Goal: Find specific page/section: Find specific page/section

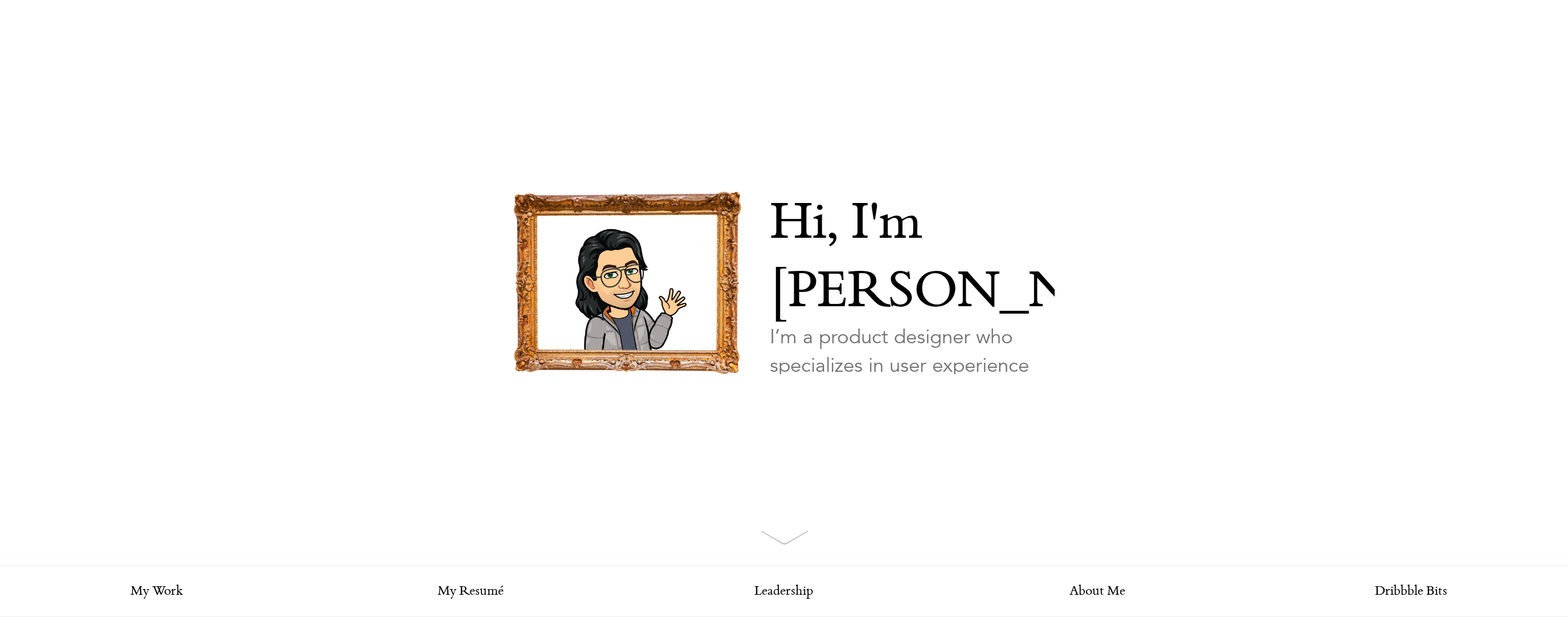
click at [788, 409] on link "Looking for my work?" at bounding box center [825, 429] width 110 height 40
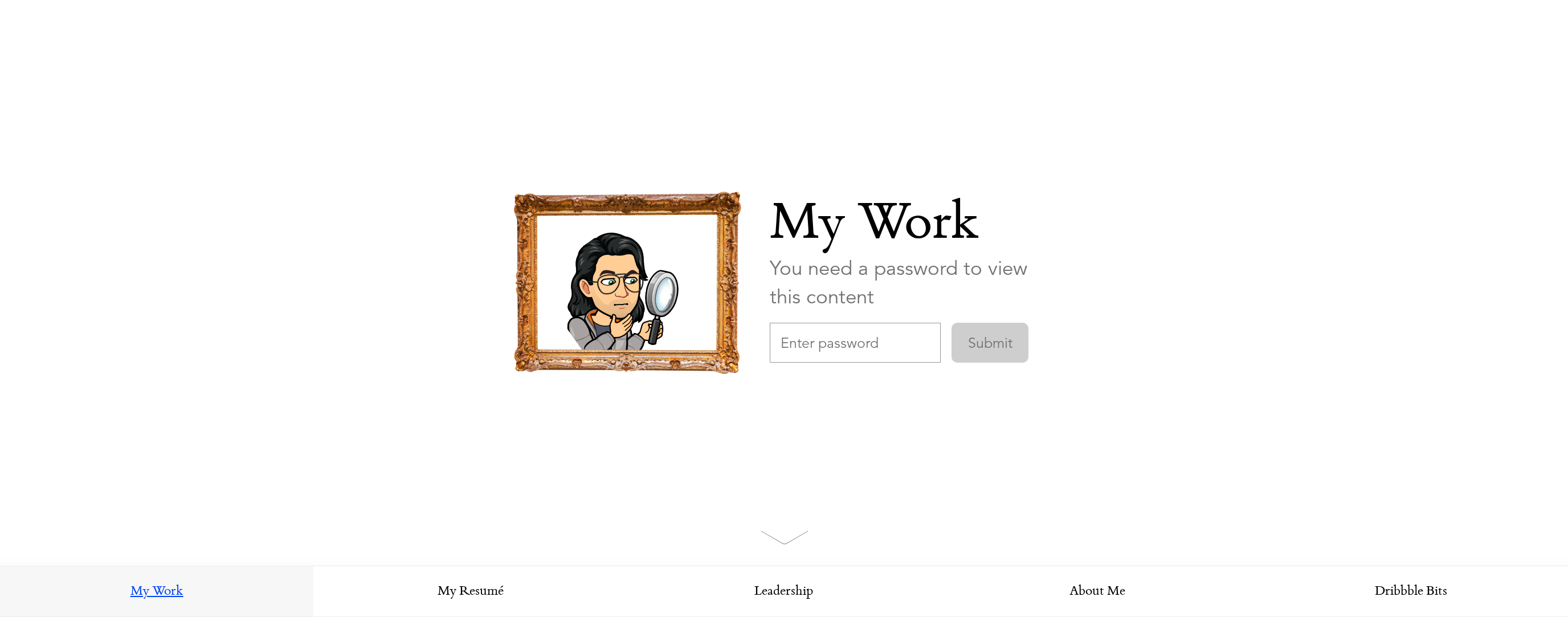
click at [832, 358] on input "text" at bounding box center [855, 342] width 171 height 40
type input "CollectiveDesign"
click at [951, 322] on input "Submit" at bounding box center [990, 342] width 77 height 40
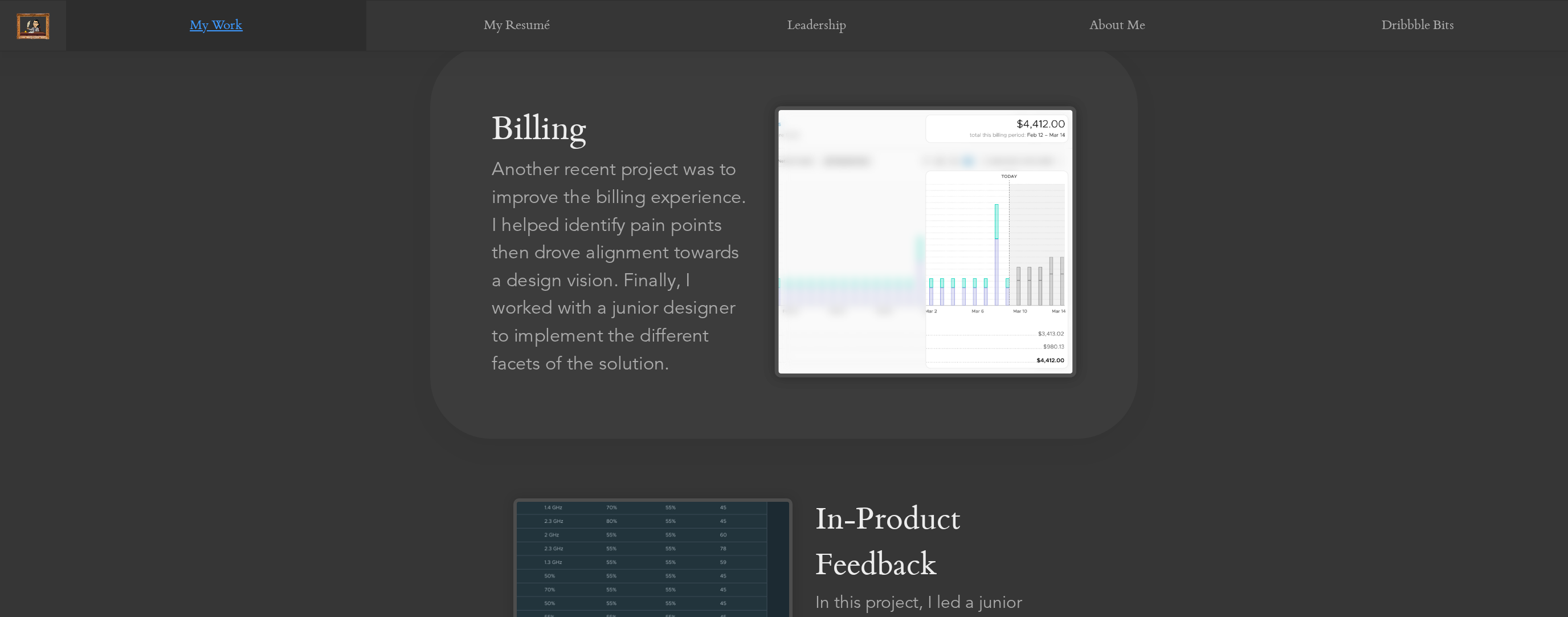
scroll to position [1976, 0]
click at [673, 344] on div "Another recent project was to improve the billing experience. I helped identify…" at bounding box center [621, 267] width 259 height 222
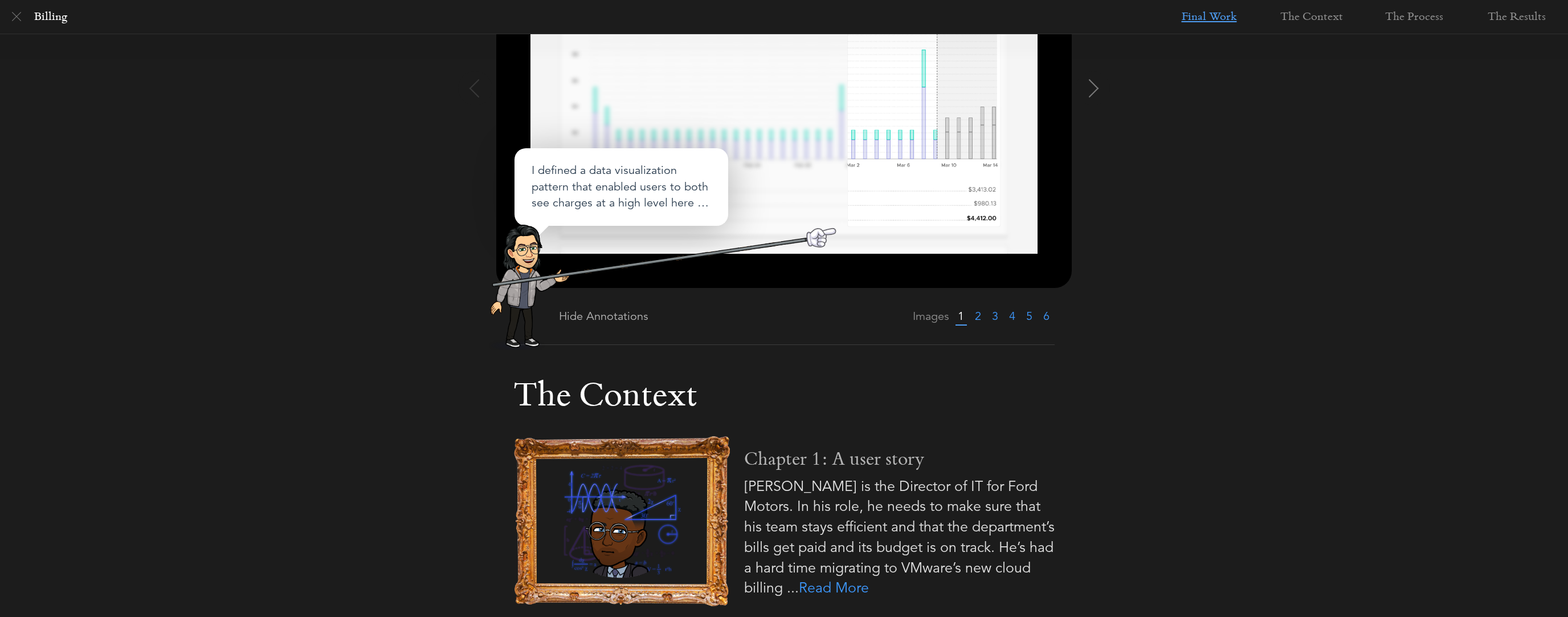
click at [981, 317] on li "2" at bounding box center [977, 316] width 17 height 56
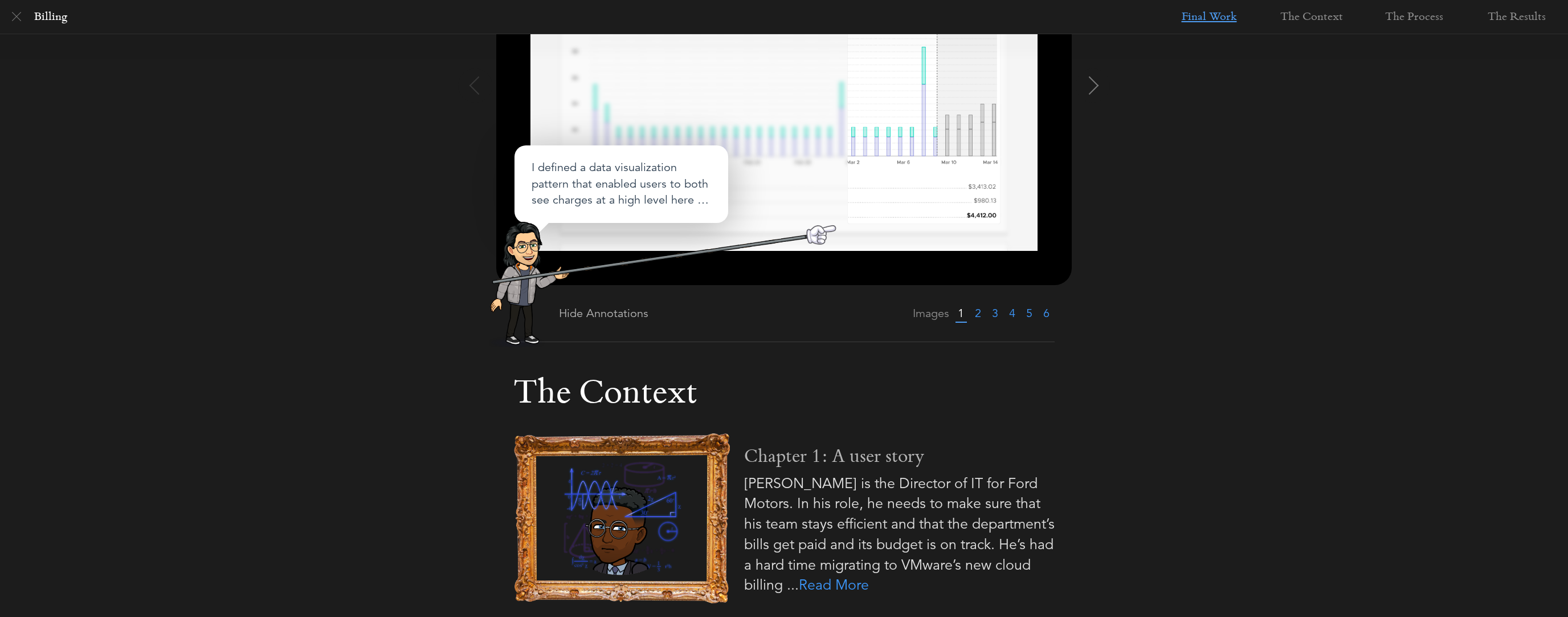
click at [978, 317] on link "2" at bounding box center [977, 313] width 6 height 14
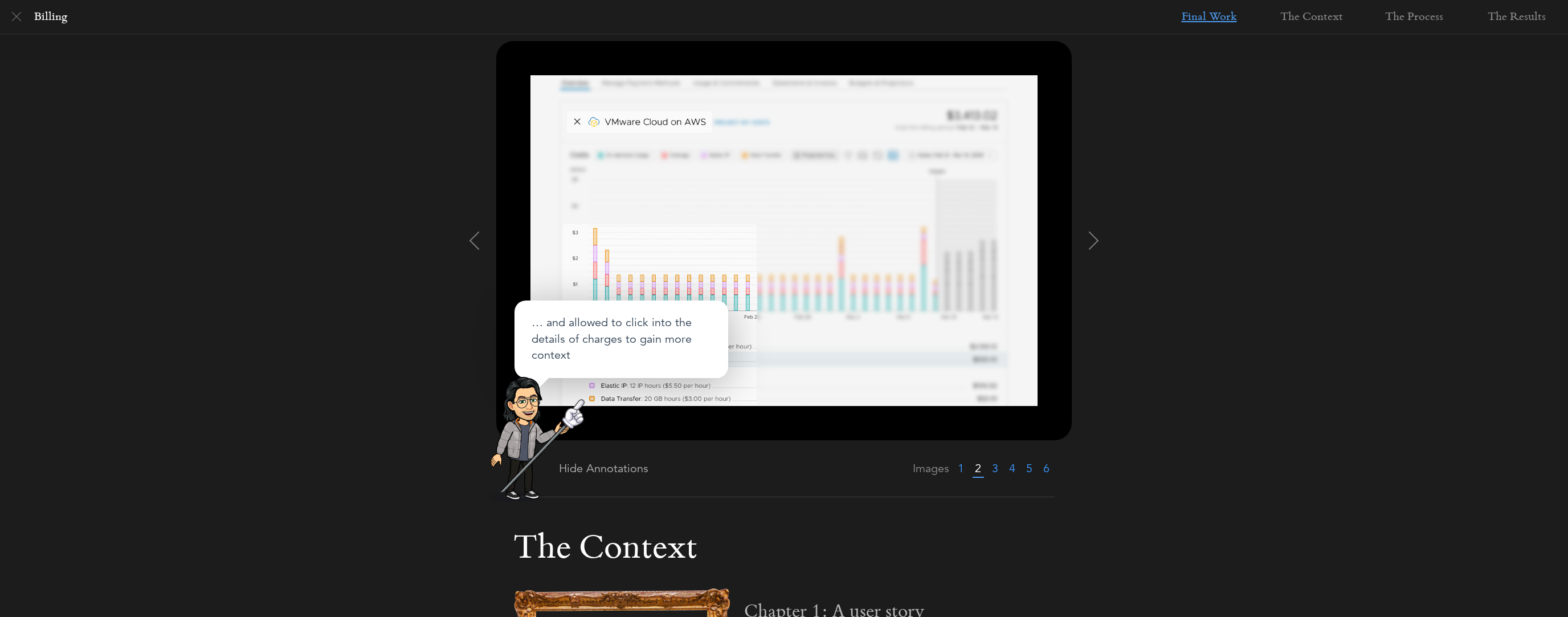
scroll to position [123, 0]
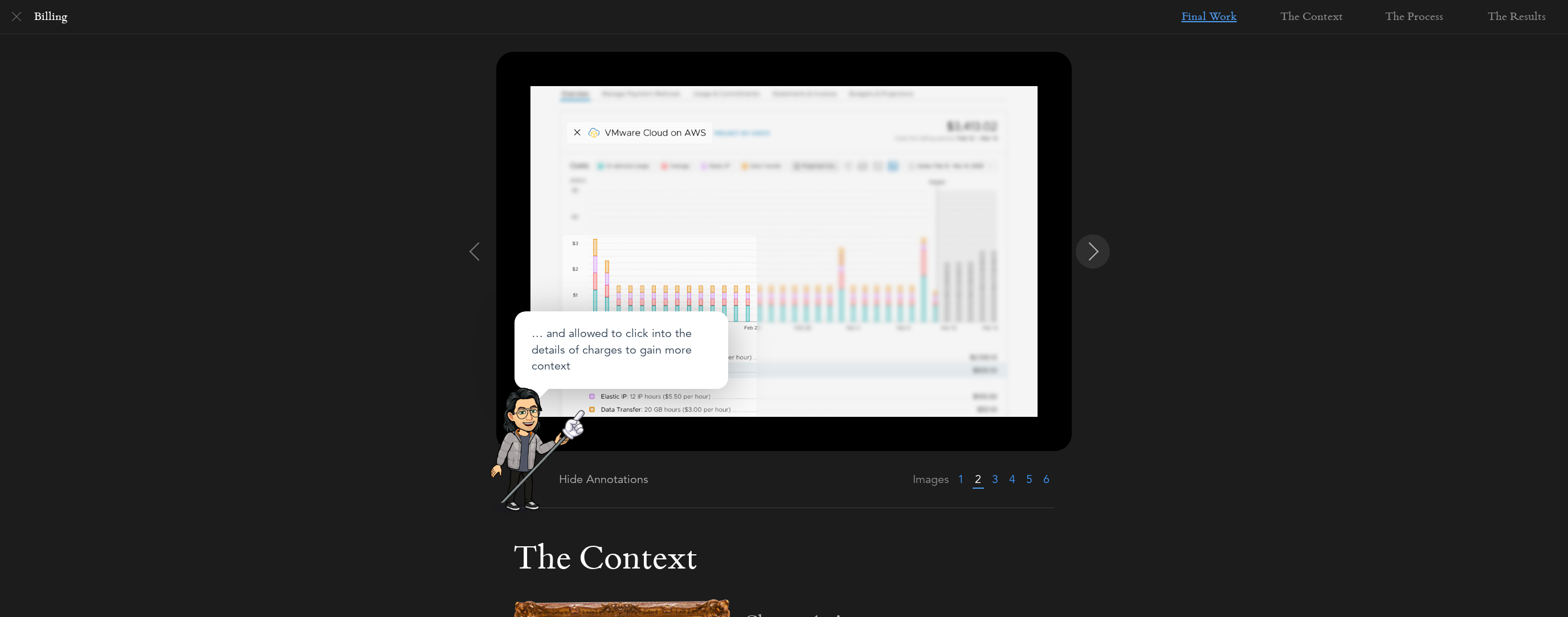
click at [1098, 247] on img at bounding box center [1094, 251] width 18 height 18
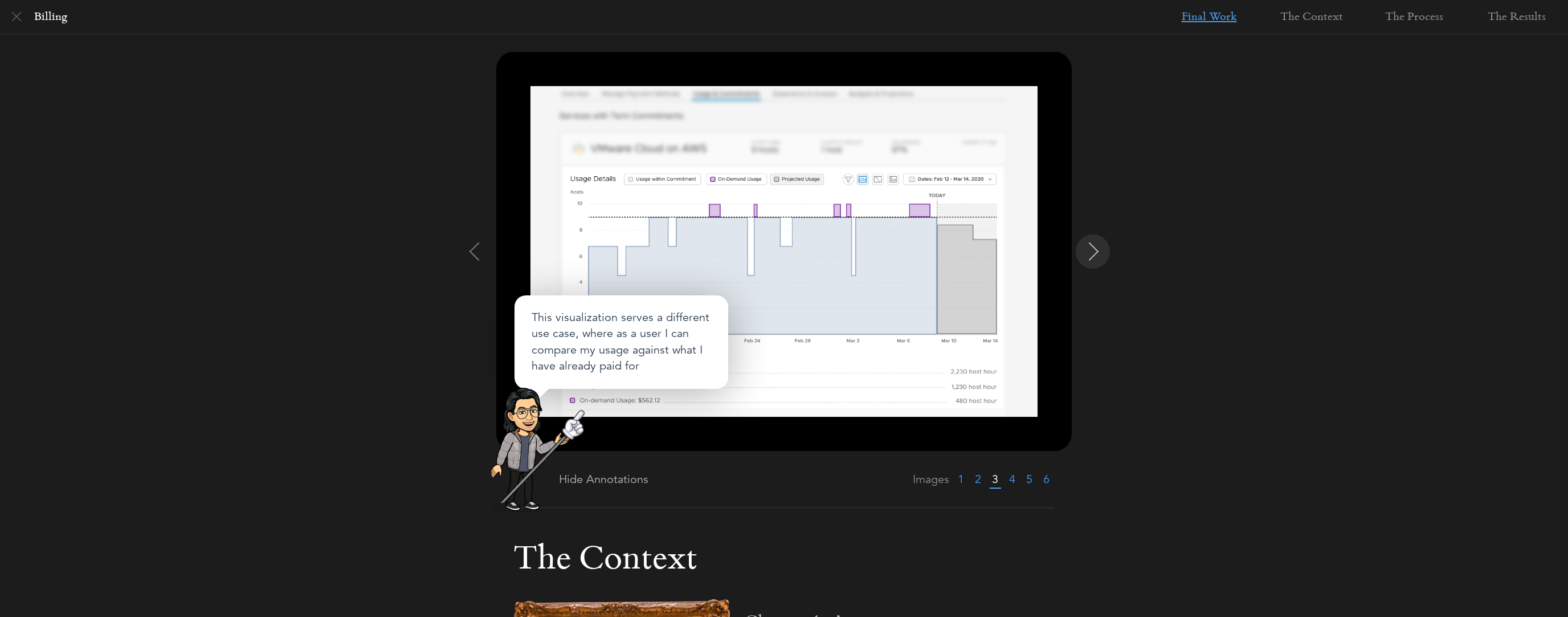
click at [1098, 247] on img at bounding box center [1094, 251] width 18 height 18
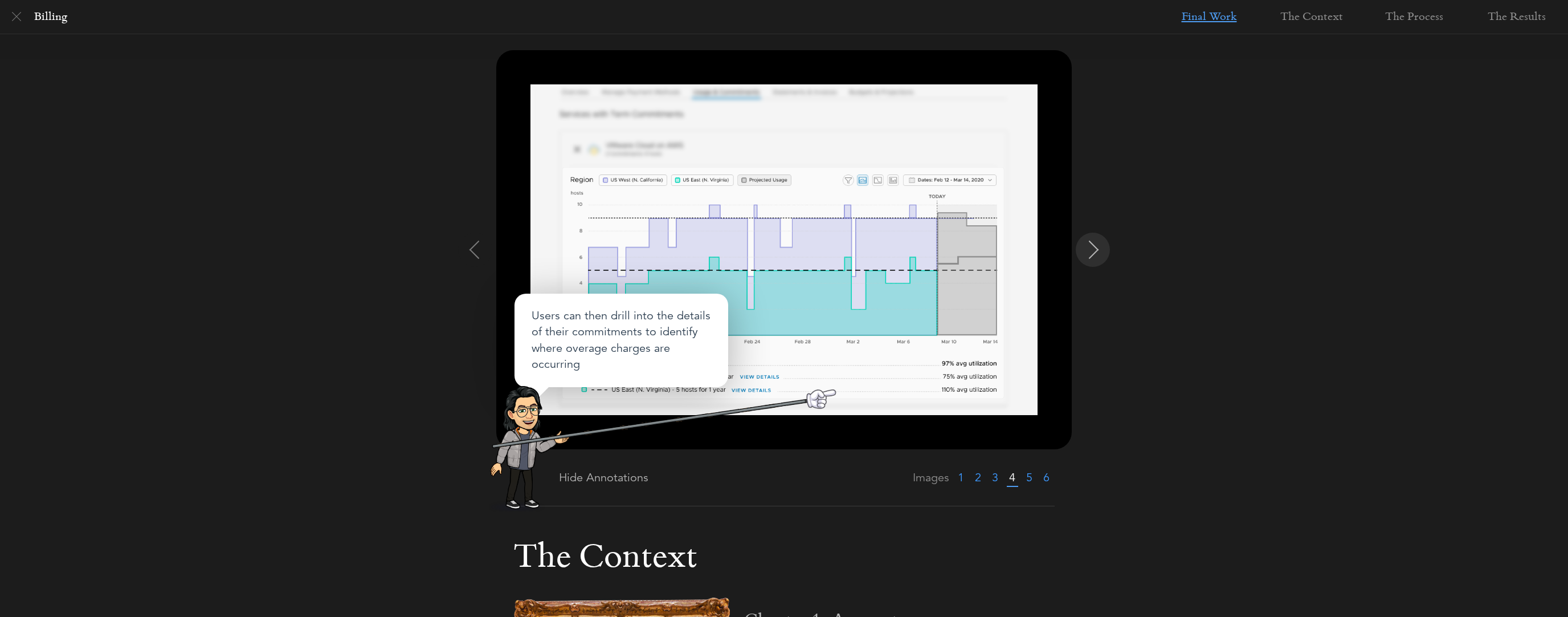
click at [1098, 247] on img at bounding box center [1094, 249] width 18 height 18
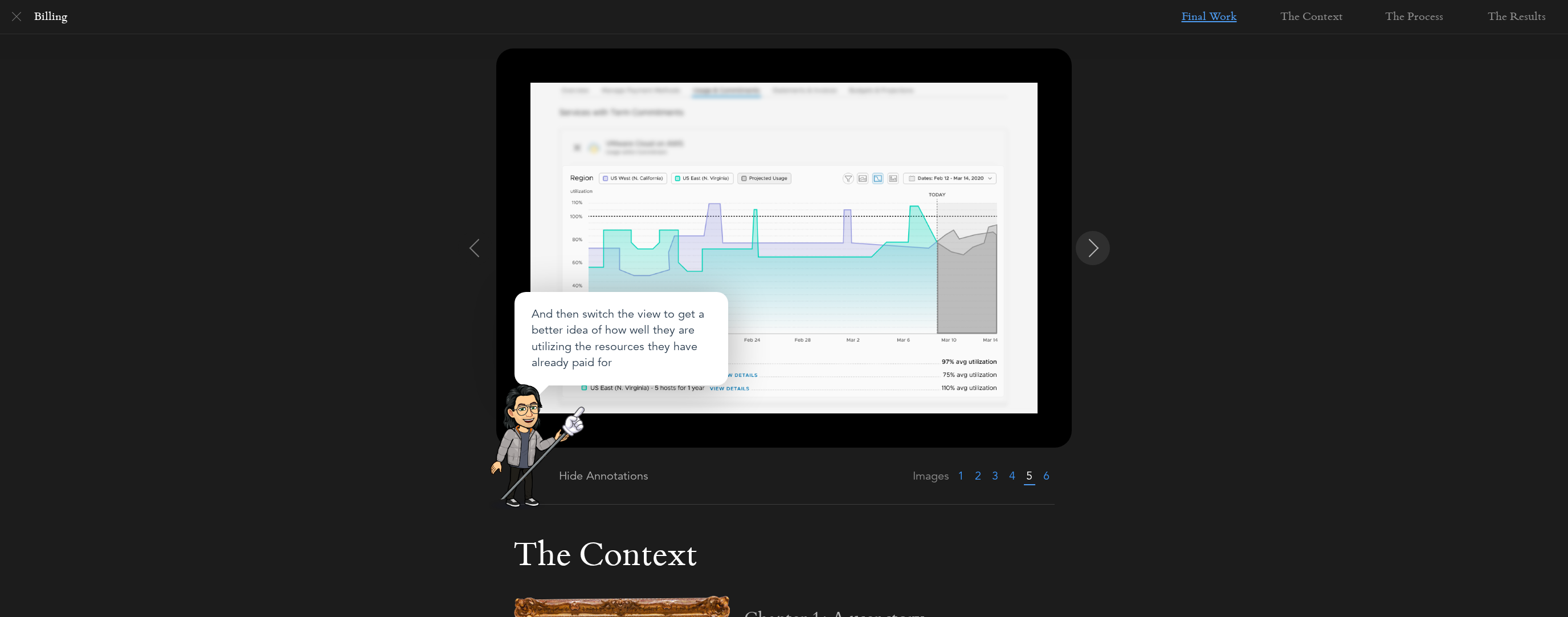
click at [1098, 247] on img at bounding box center [1094, 248] width 18 height 18
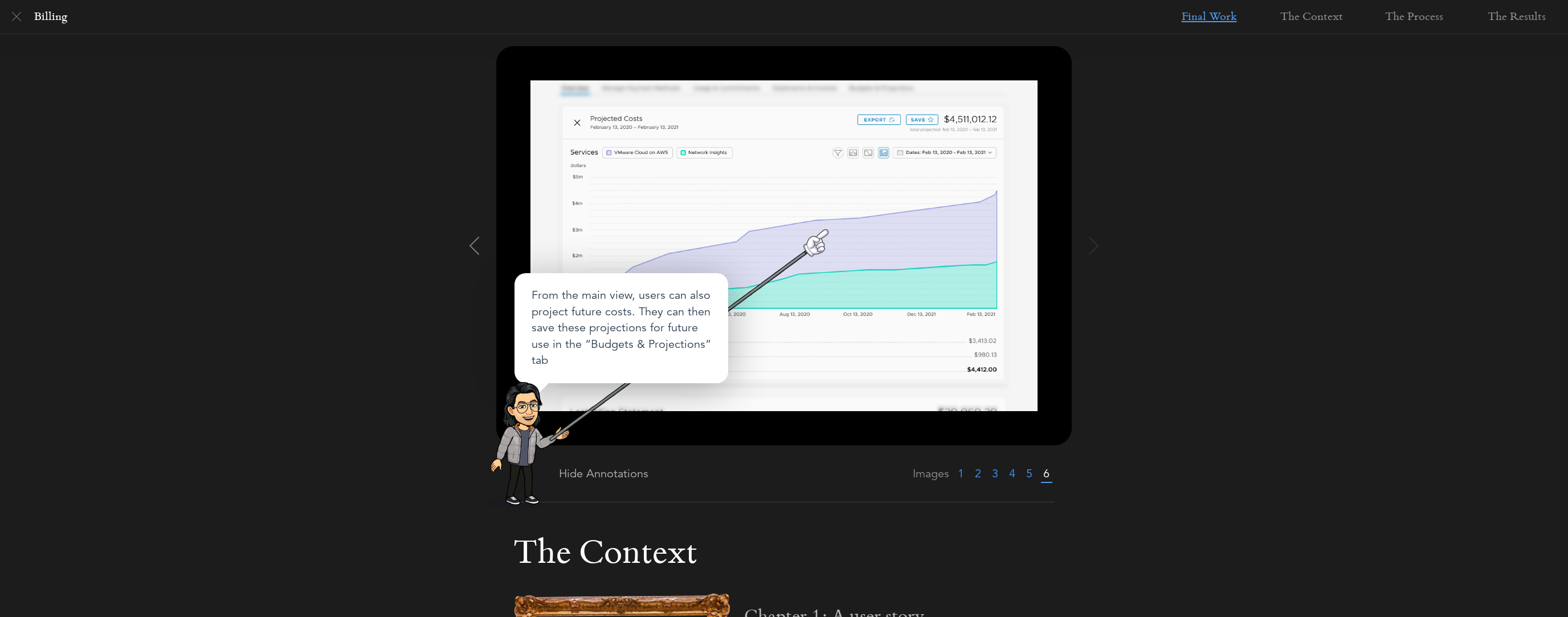
scroll to position [126, 0]
click at [19, 21] on img at bounding box center [16, 16] width 9 height 9
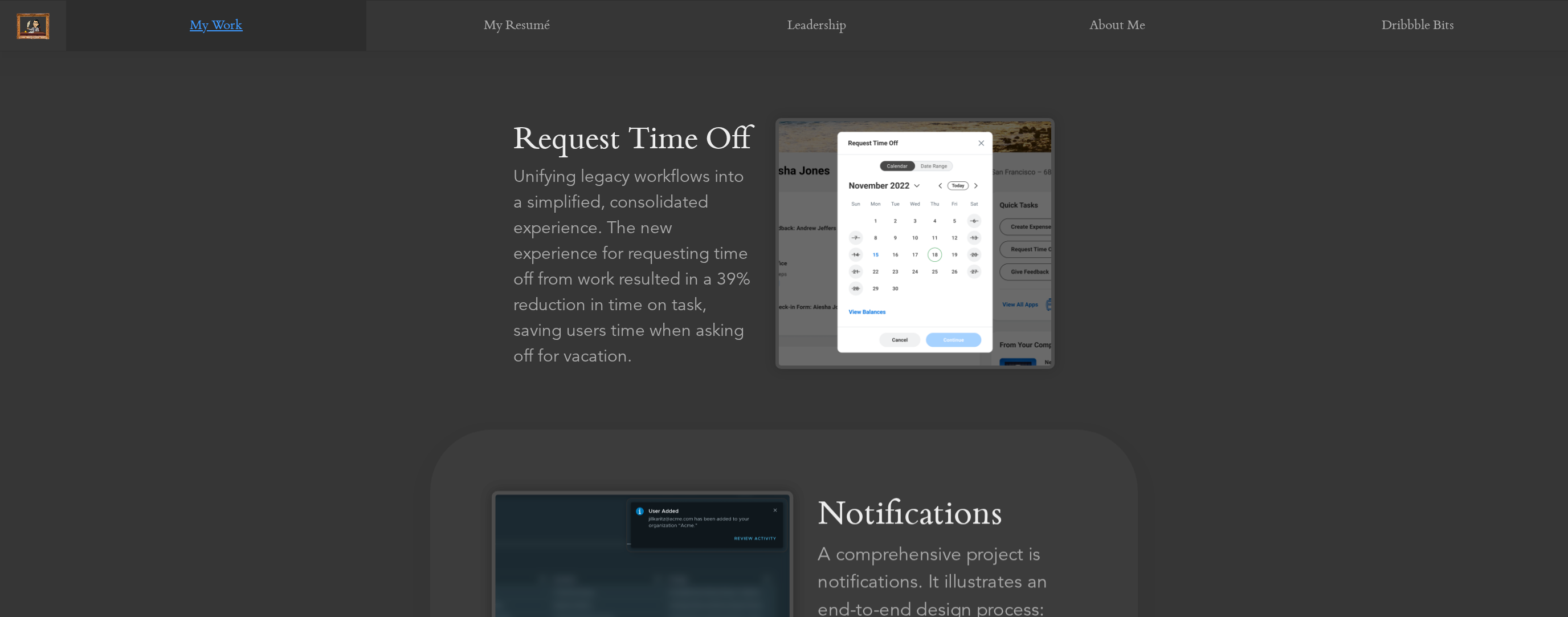
scroll to position [1211, 0]
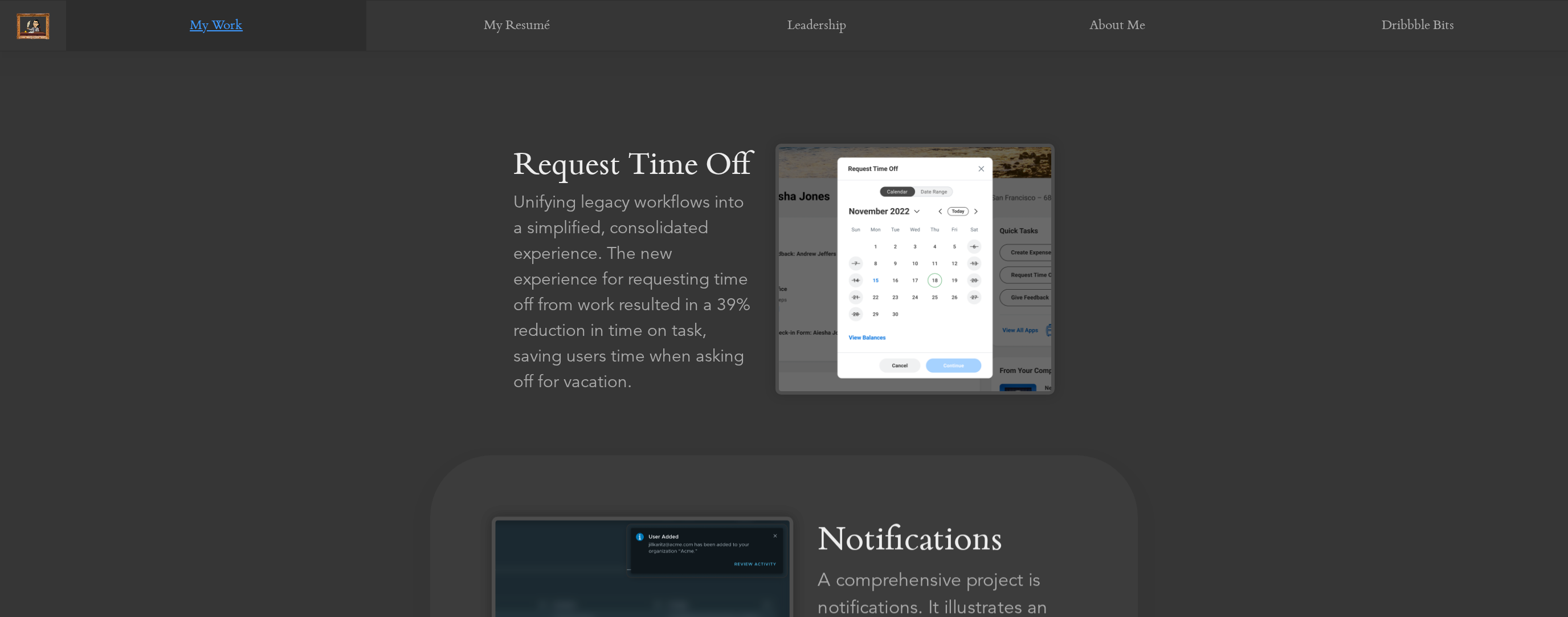
click at [691, 316] on div "Unifying legacy workflows into a simplified, consolidated experience. The new e…" at bounding box center [633, 291] width 239 height 205
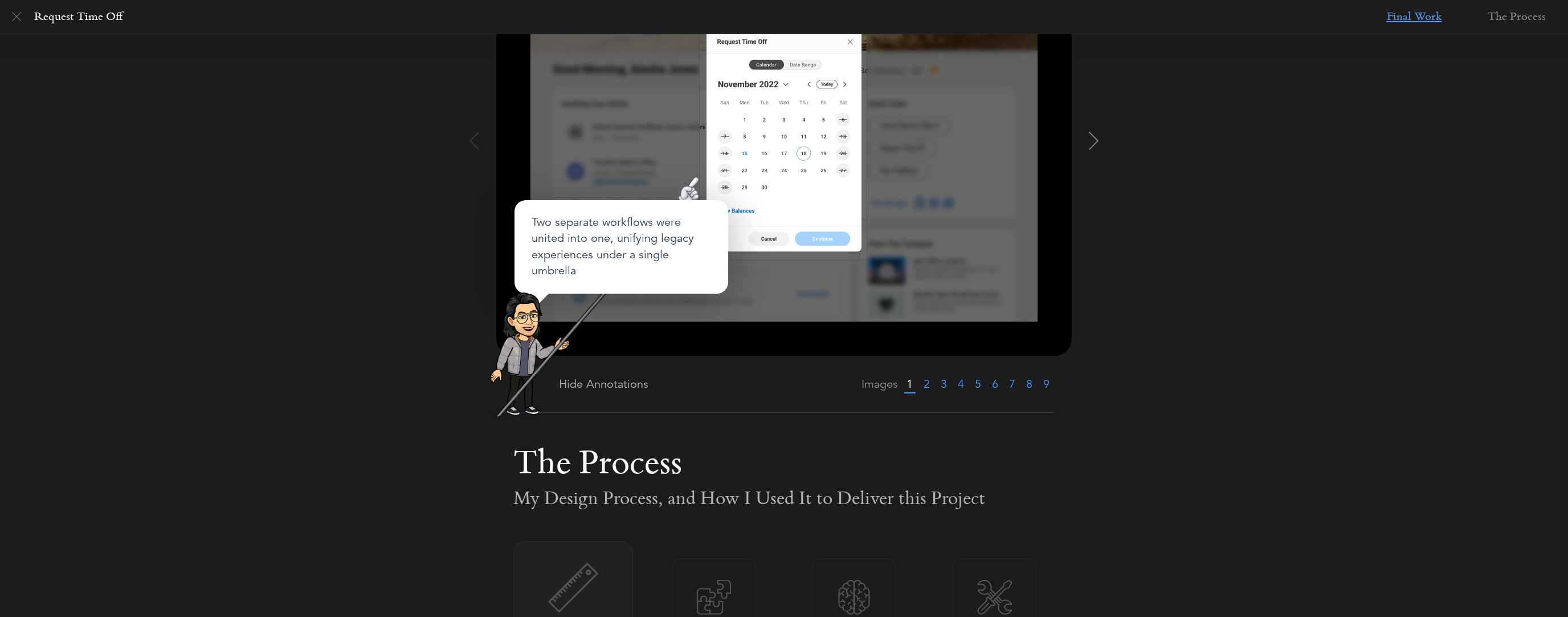
scroll to position [226, 0]
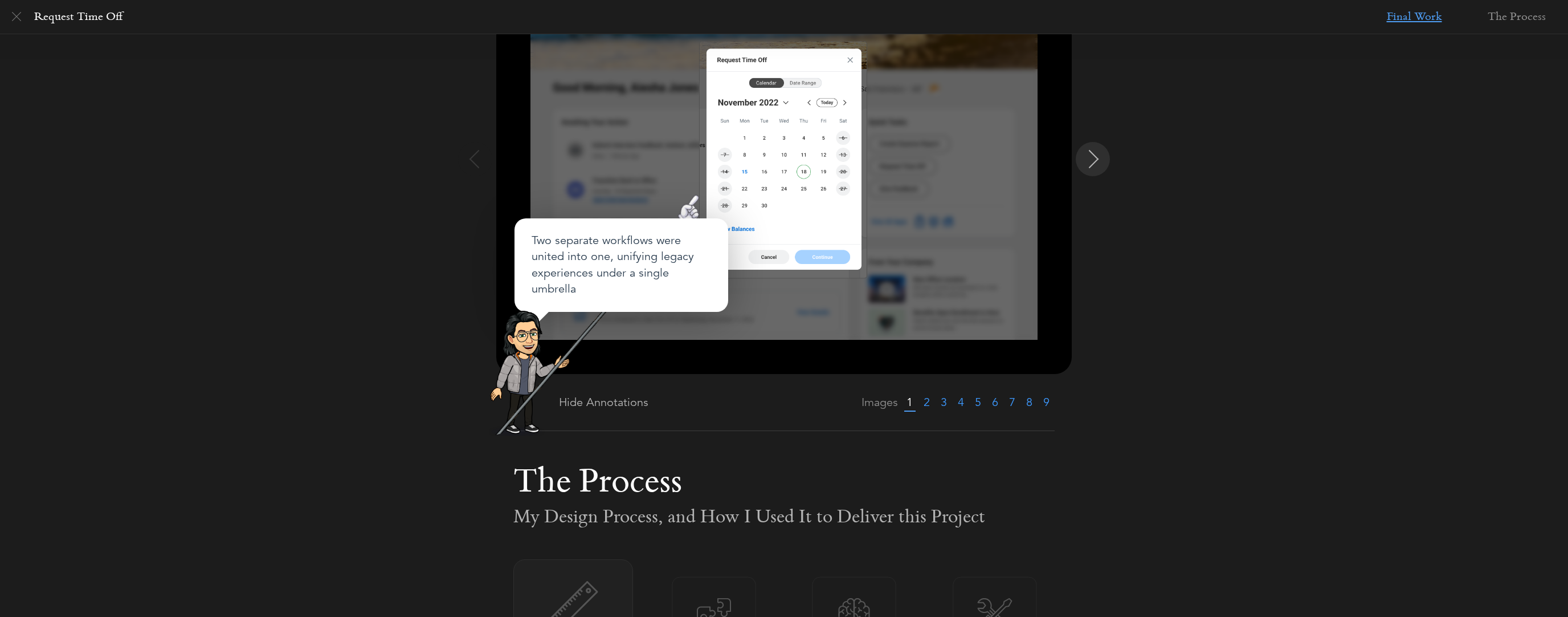
click at [1098, 161] on img at bounding box center [1094, 159] width 18 height 18
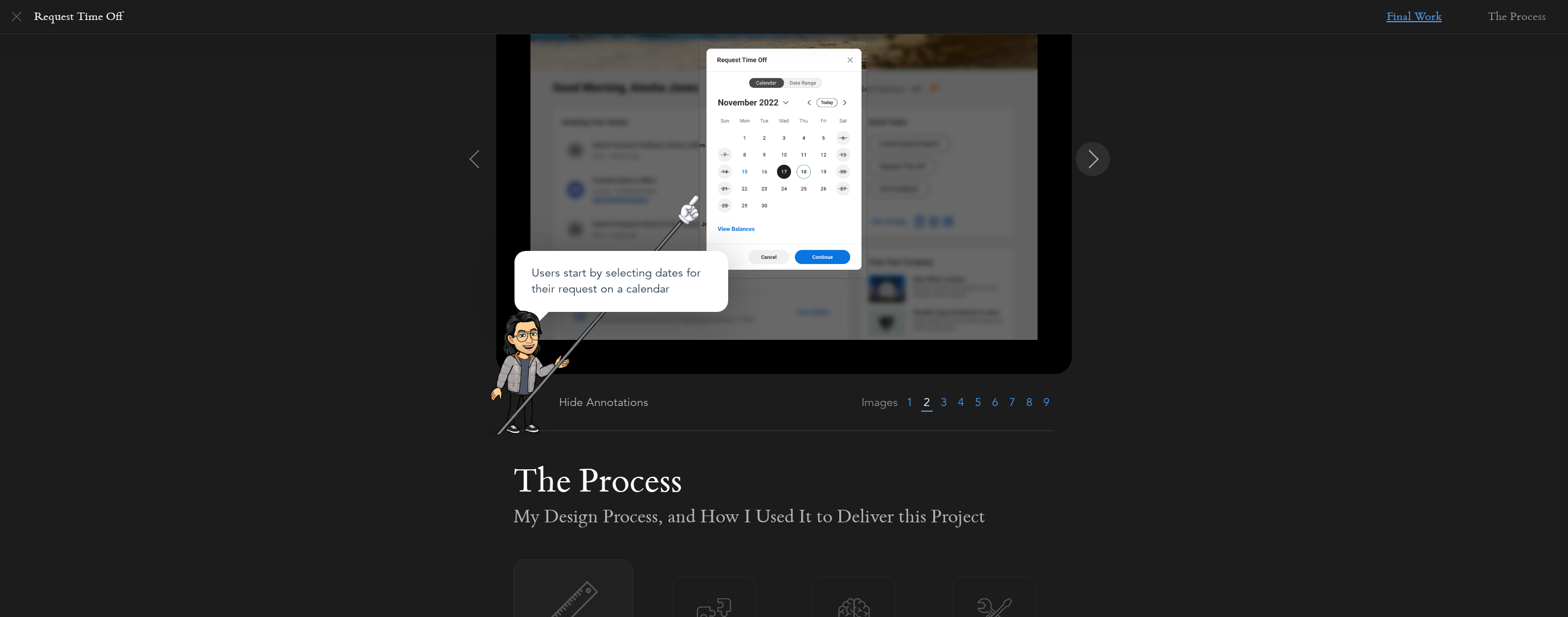
click at [1098, 161] on img at bounding box center [1094, 159] width 18 height 18
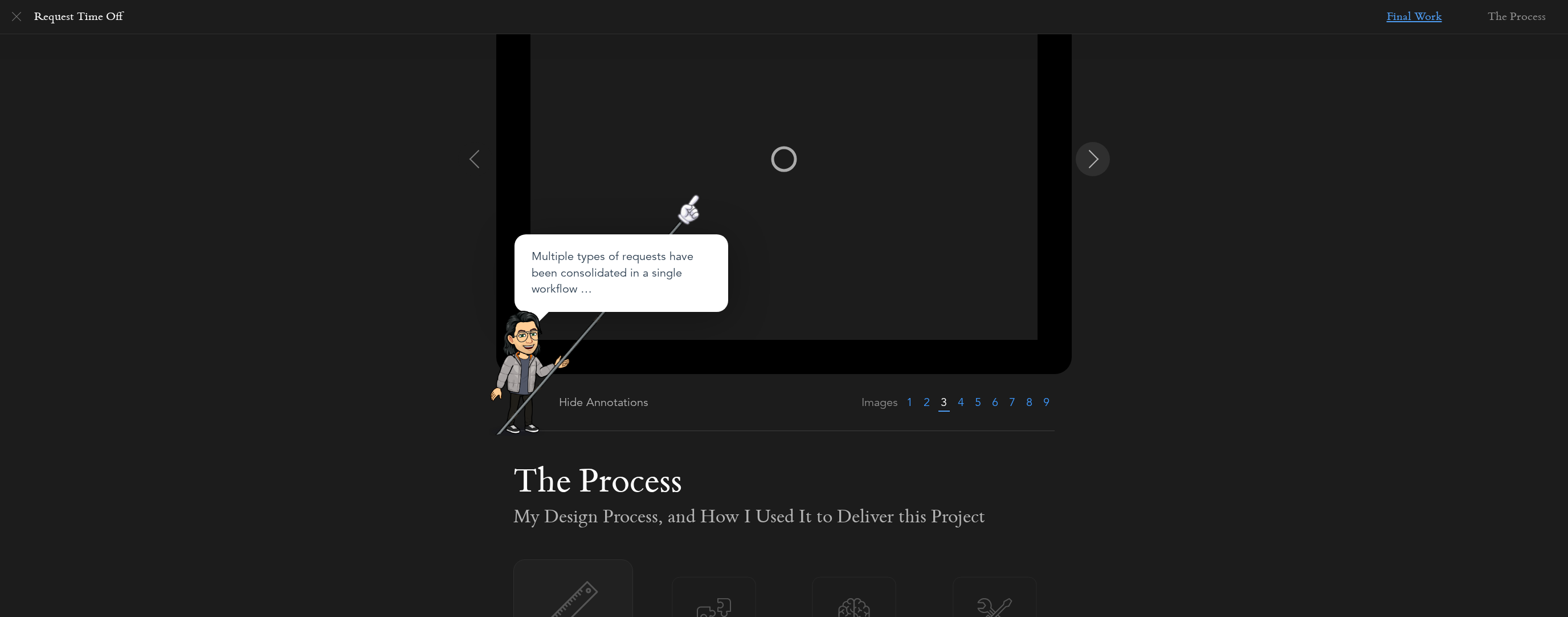
click at [1098, 161] on img at bounding box center [1094, 159] width 18 height 18
